Goal: Navigation & Orientation: Go to known website

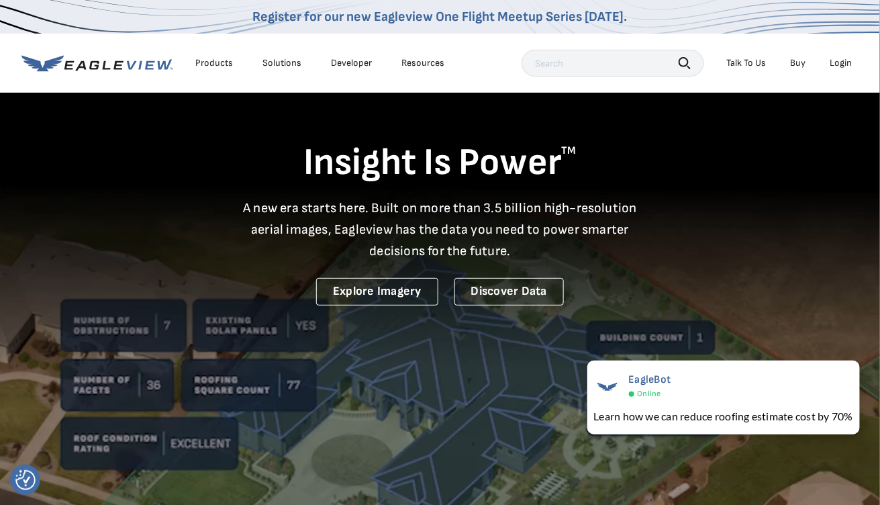
click at [848, 63] on div "Login" at bounding box center [841, 63] width 22 height 12
